Goal: Check status: Check status

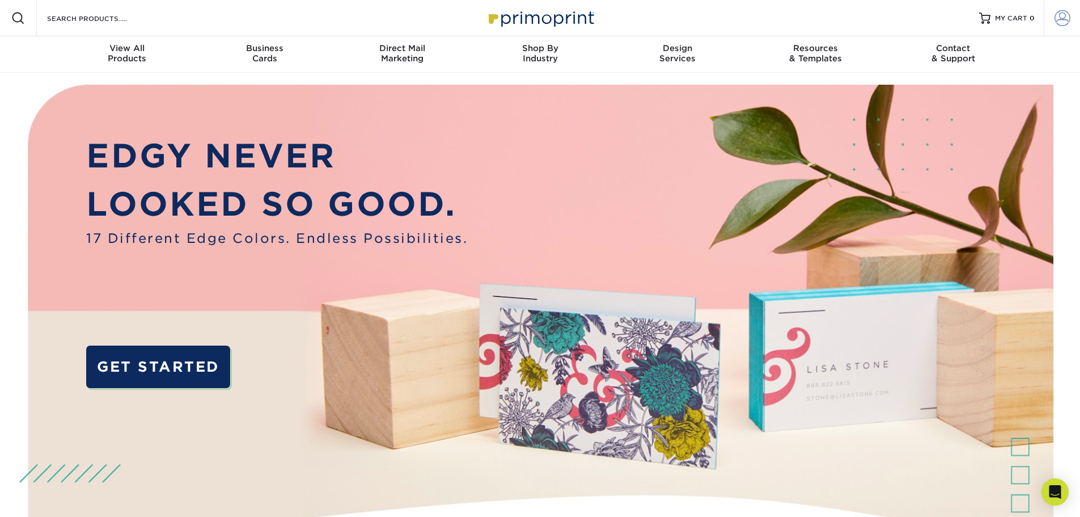
type input "[EMAIL_ADDRESS][DOMAIN_NAME]"
click at [1064, 20] on span at bounding box center [1063, 18] width 16 height 16
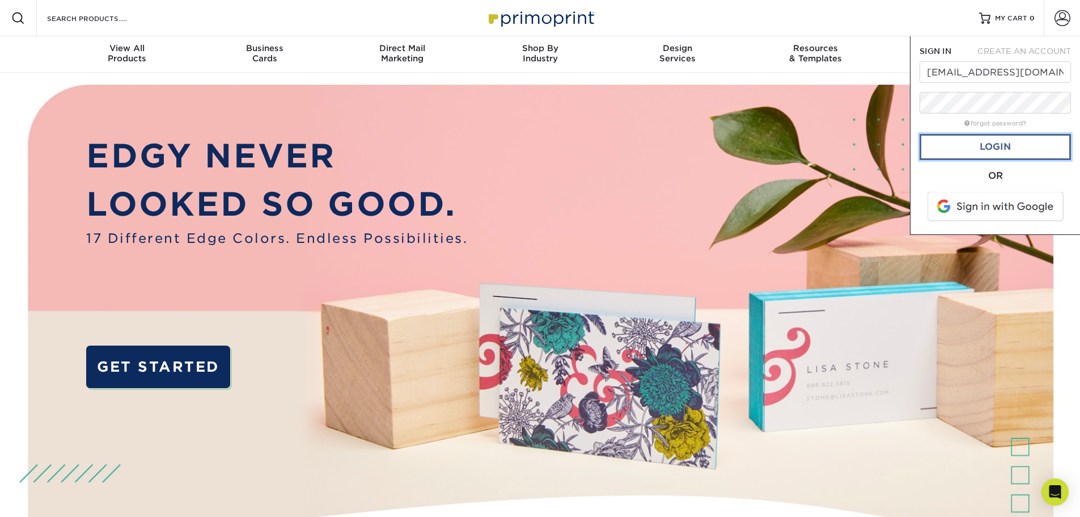
click at [1000, 152] on link "Login" at bounding box center [995, 147] width 151 height 26
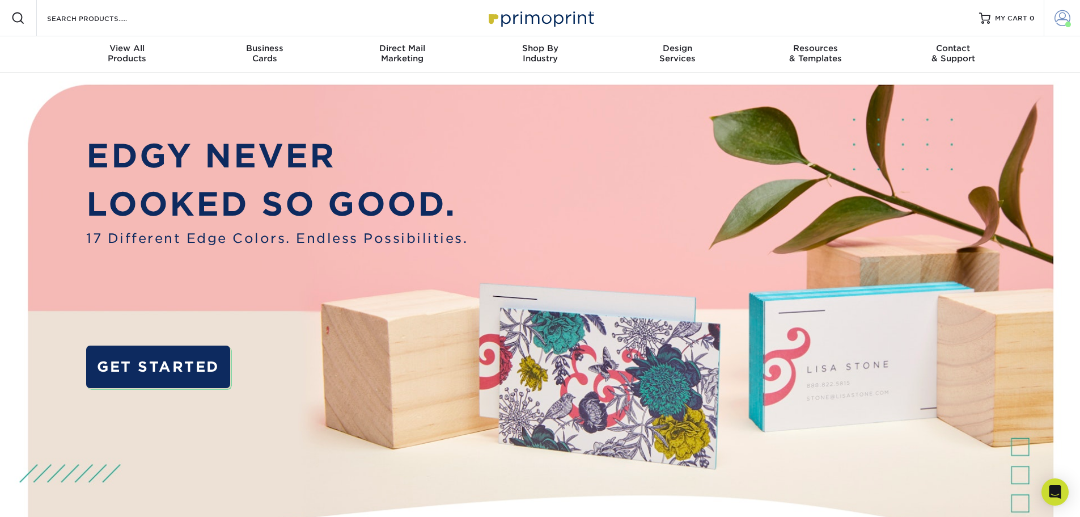
click at [1060, 22] on span at bounding box center [1063, 18] width 16 height 16
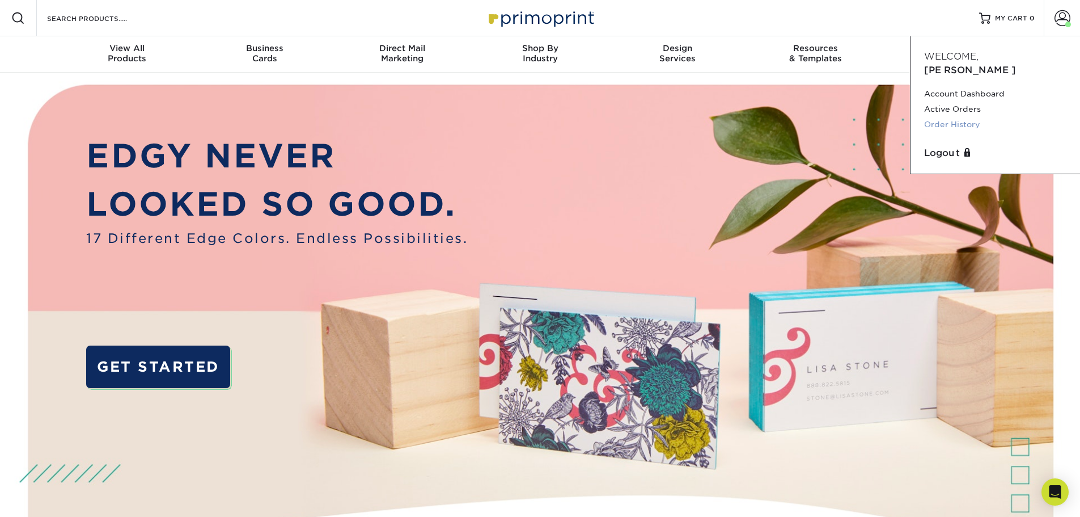
click at [954, 117] on link "Order History" at bounding box center [995, 124] width 142 height 15
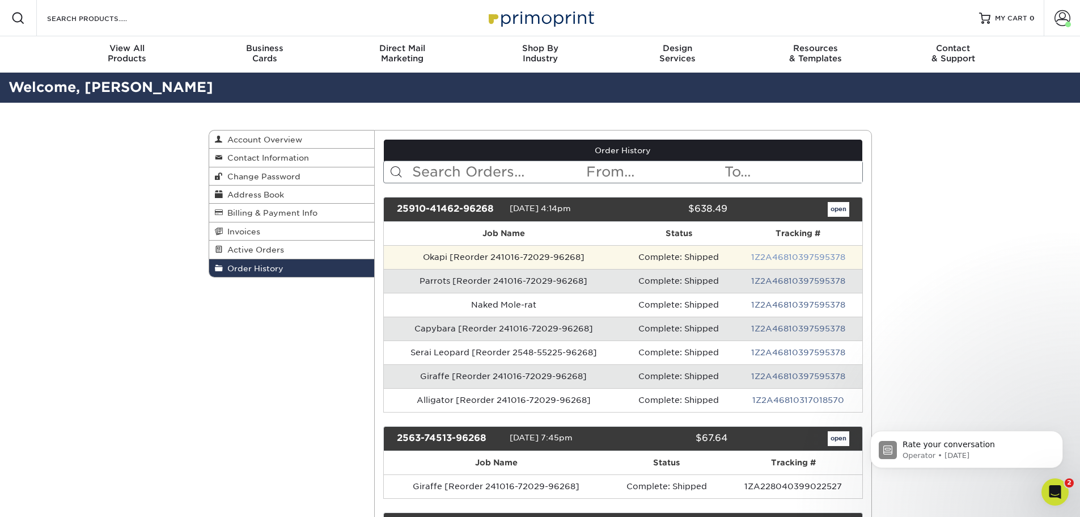
click at [792, 260] on link "1Z2A46810397595378" at bounding box center [798, 256] width 94 height 9
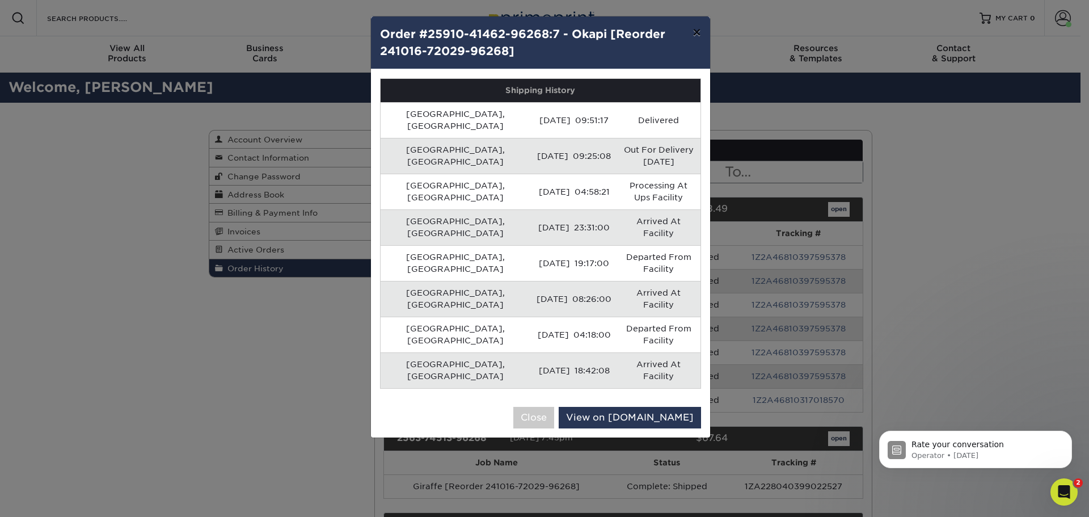
click at [701, 32] on button "×" at bounding box center [696, 32] width 26 height 32
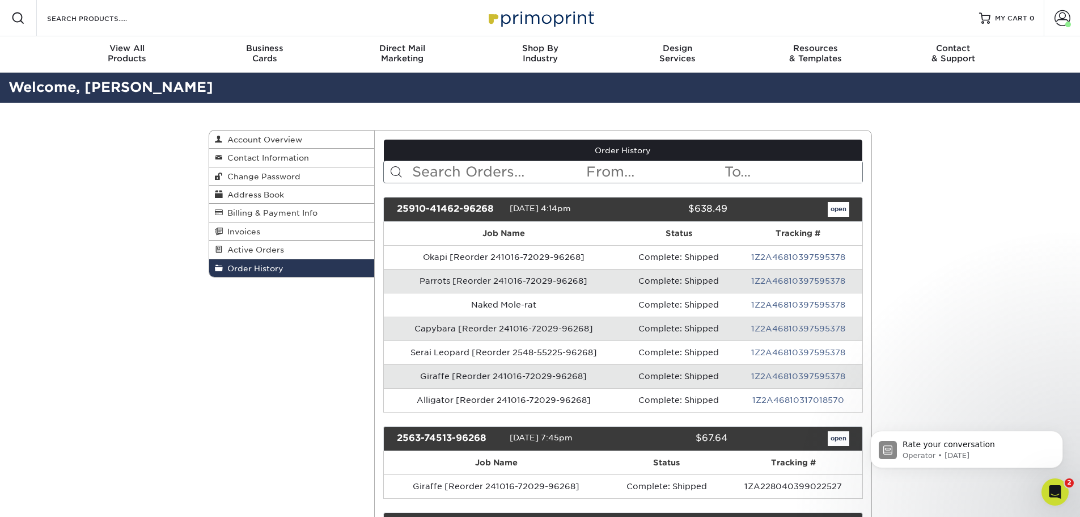
click at [962, 260] on div "Order History Account Overview Contact Information Change Password Address Book…" at bounding box center [540, 483] width 1080 height 761
click at [945, 276] on div "Order History Account Overview Contact Information Change Password Address Book…" at bounding box center [540, 483] width 1080 height 761
